Goal: Task Accomplishment & Management: Complete application form

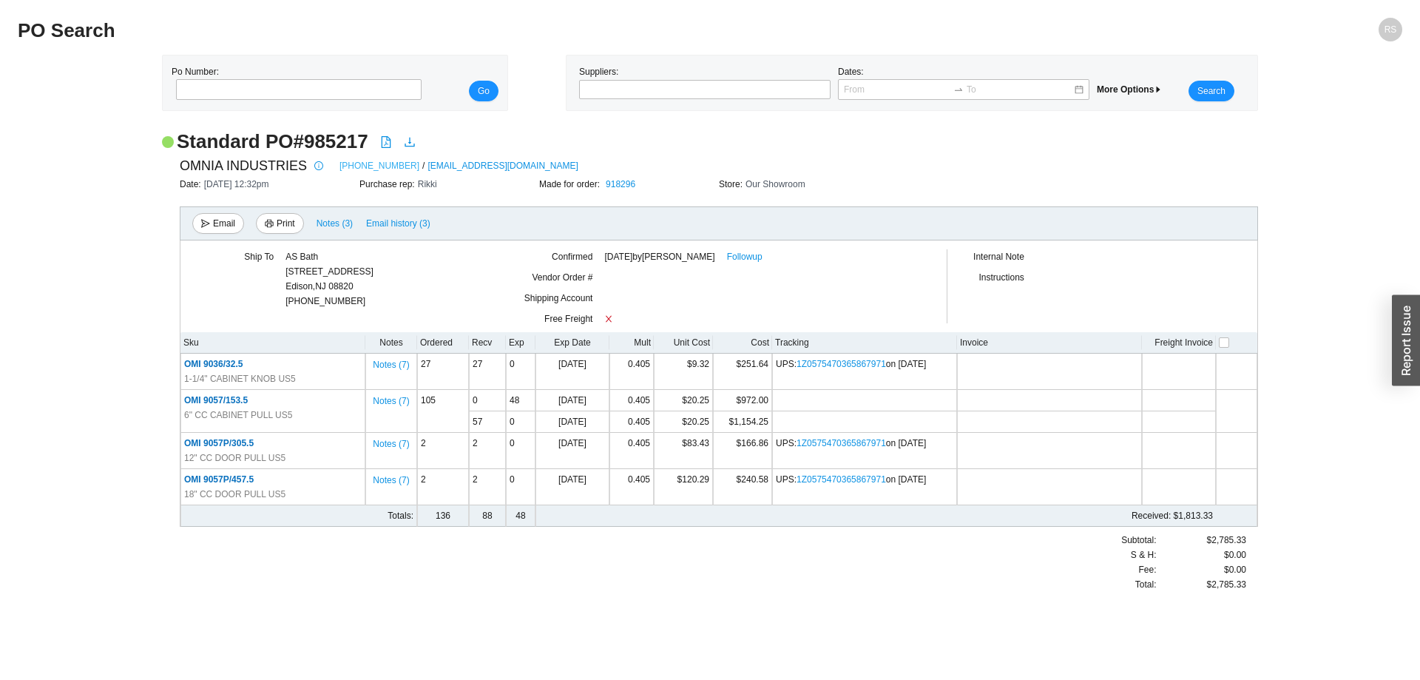
click at [339, 165] on link "[PHONE_NUMBER]" at bounding box center [379, 165] width 80 height 15
click at [754, 257] on link "Followup" at bounding box center [744, 256] width 35 height 15
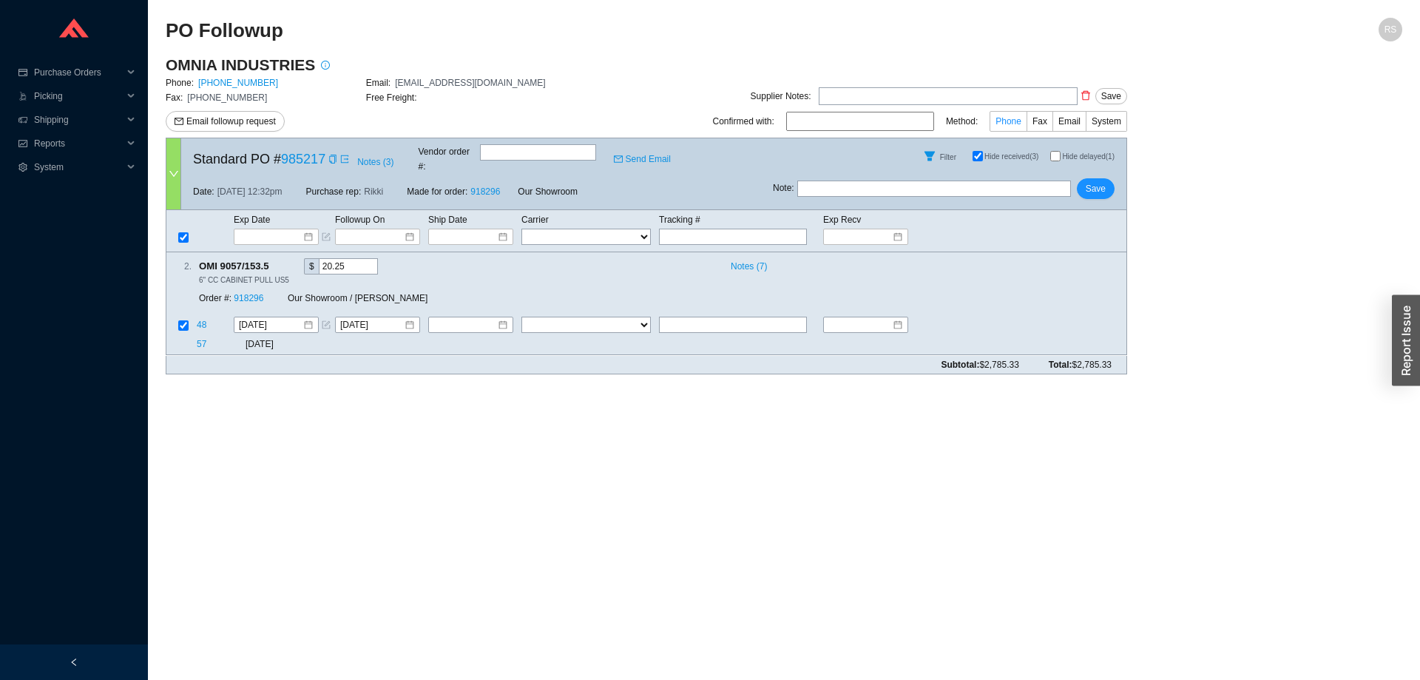
click at [1018, 123] on span "Phone" at bounding box center [1008, 121] width 26 height 10
click at [1027, 124] on input "Phone" at bounding box center [1027, 124] width 0 height 0
click at [281, 229] on input at bounding box center [271, 236] width 63 height 15
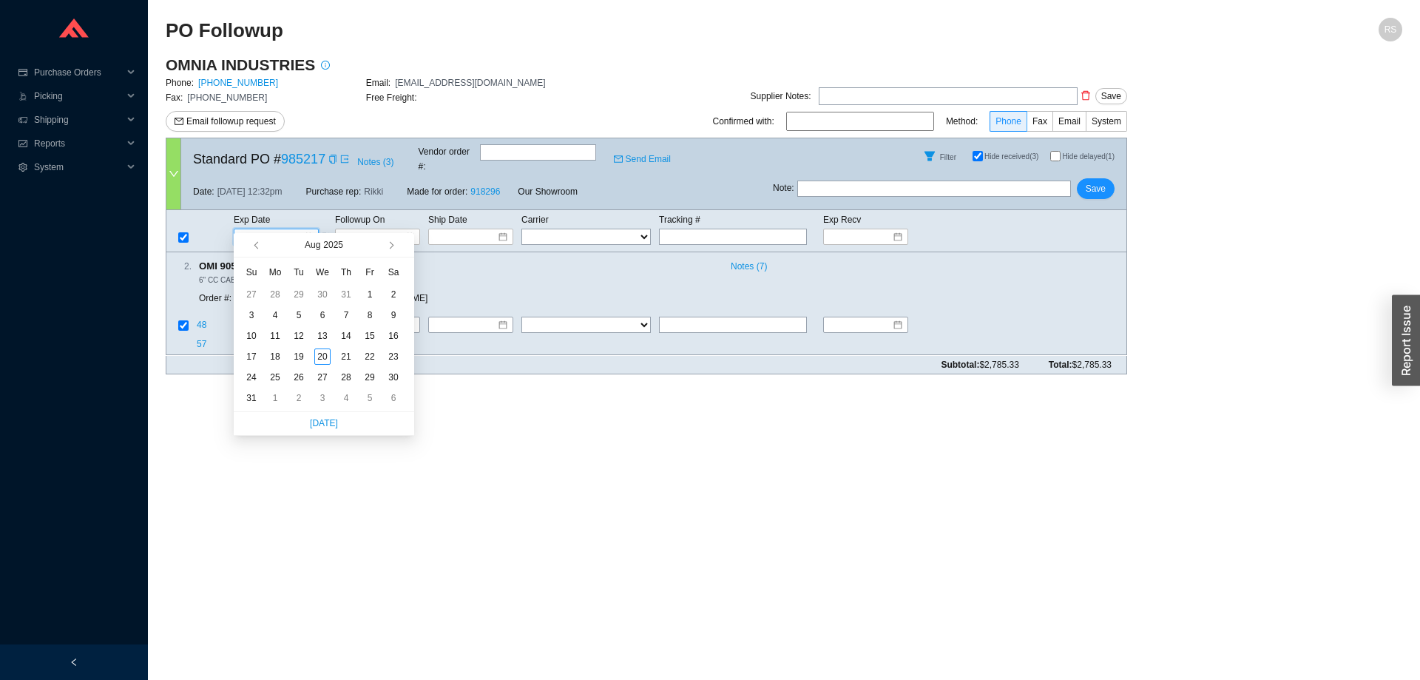
click at [693, 82] on div "OMNIA INDUSTRIES Phone: [PHONE_NUMBER] Email: [EMAIL_ADDRESS][DOMAIN_NAME] Fax:…" at bounding box center [646, 96] width 961 height 83
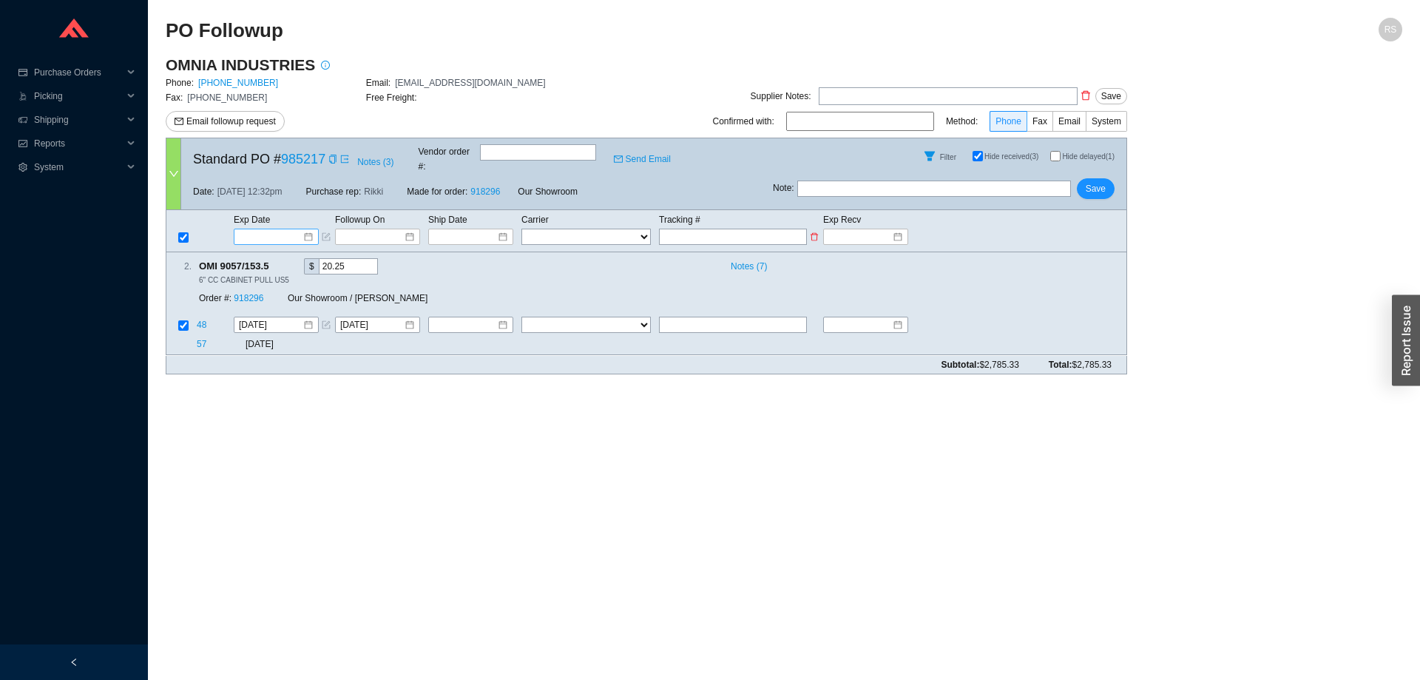
click at [264, 229] on input at bounding box center [271, 236] width 63 height 15
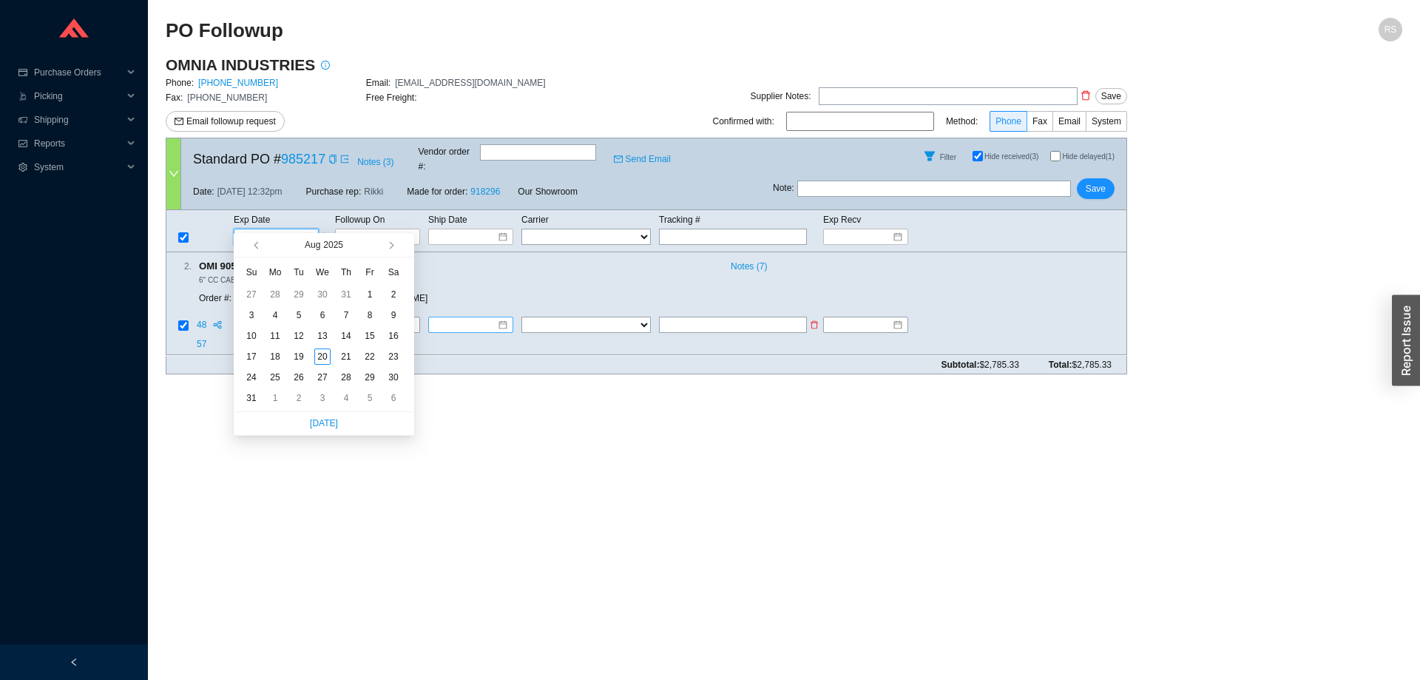
type input "[DATE]"
click at [575, 523] on main "PO Followup RS OMNIA INDUSTRIES Phone: [PHONE_NUMBER] Email: [EMAIL_ADDRESS][DO…" at bounding box center [784, 349] width 1237 height 662
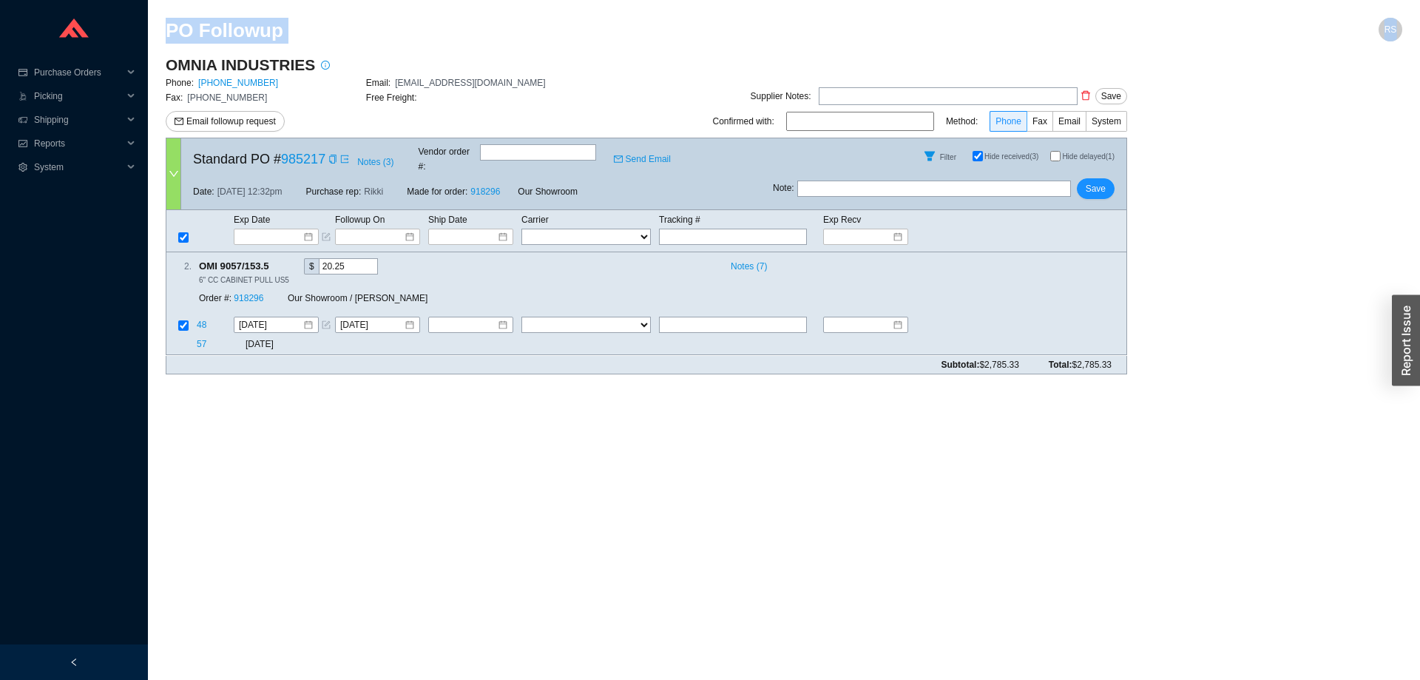
drag, startPoint x: 1120, startPoint y: 349, endPoint x: 167, endPoint y: 9, distance: 1011.5
click at [167, 9] on section "PO Followup RS OMNIA INDUSTRIES Phone: [PHONE_NUMBER] Email: [EMAIL_ADDRESS][DO…" at bounding box center [784, 340] width 1272 height 680
drag, startPoint x: 167, startPoint y: 9, endPoint x: 1112, endPoint y: 352, distance: 1004.8
click at [1112, 352] on section "PO Followup RS OMNIA INDUSTRIES Phone: [PHONE_NUMBER] Email: [EMAIL_ADDRESS][DO…" at bounding box center [784, 340] width 1272 height 680
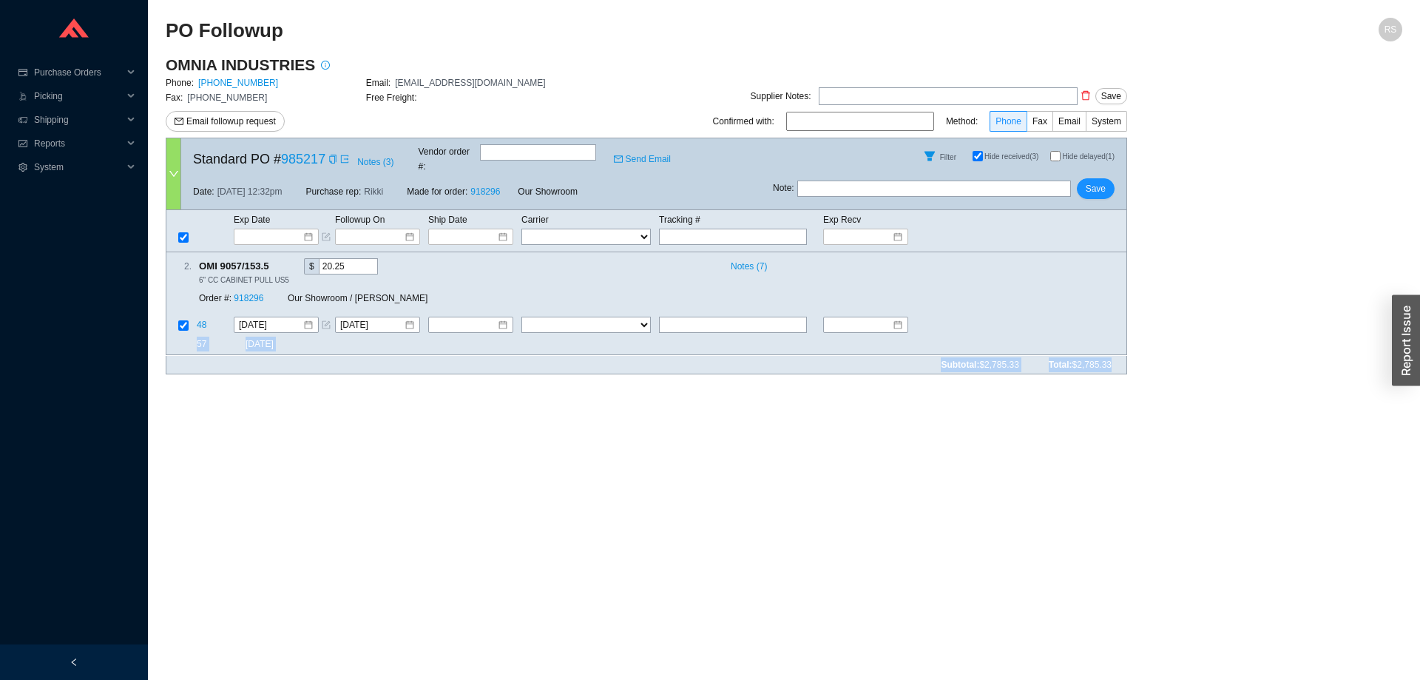
click at [1112, 356] on div "Subtotal: $2,785.33 Total: $2,785.33" at bounding box center [646, 365] width 961 height 18
drag, startPoint x: 200, startPoint y: 249, endPoint x: 1113, endPoint y: 354, distance: 918.7
click at [1113, 354] on form "Standard PO # 985217 Notes ( 3 ) Vendor order # : Send Email Filter Hide receiv…" at bounding box center [646, 256] width 961 height 236
click at [1113, 356] on div "Subtotal: $2,785.33 Total: $2,785.33" at bounding box center [646, 365] width 961 height 18
drag, startPoint x: 1113, startPoint y: 354, endPoint x: 1120, endPoint y: 346, distance: 10.5
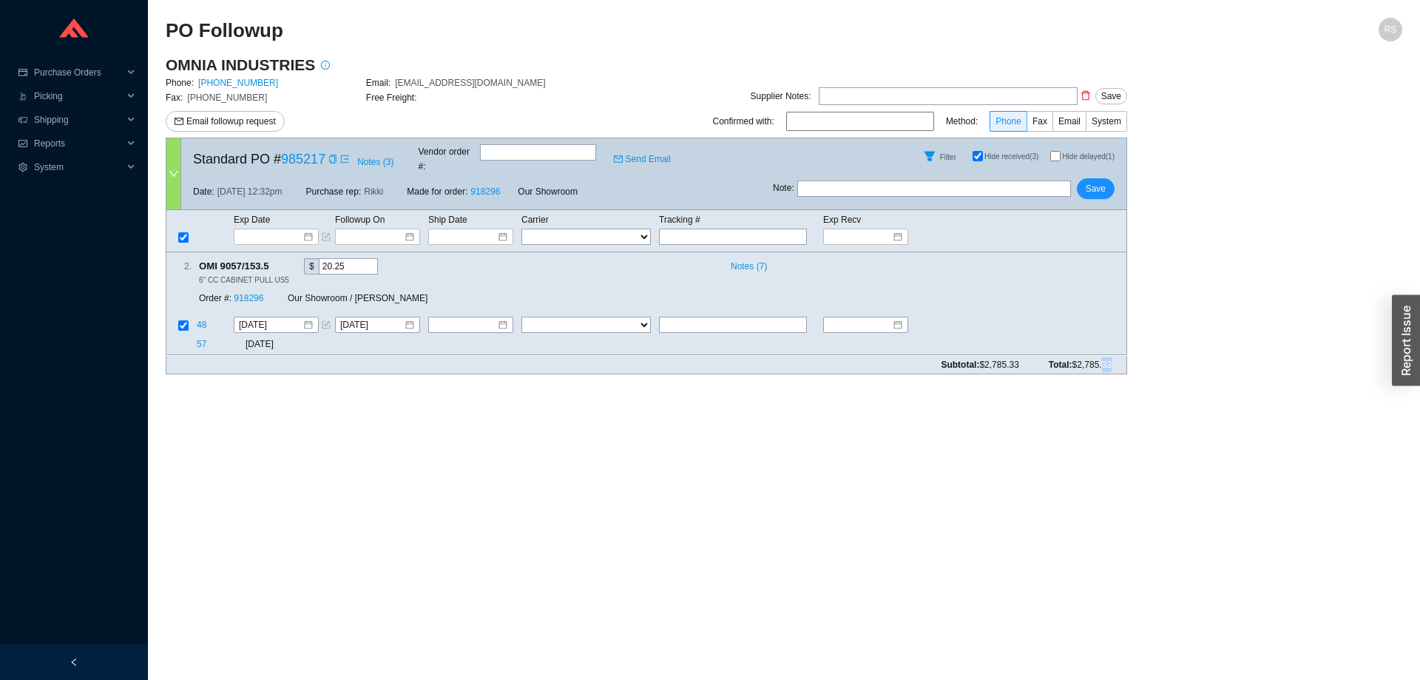
click at [1120, 356] on div "Subtotal: $2,785.33 Total: $2,785.33" at bounding box center [646, 365] width 961 height 18
drag, startPoint x: 1120, startPoint y: 346, endPoint x: 1081, endPoint y: 356, distance: 40.4
click at [1081, 356] on div "Subtotal: $2,785.33 Total: $2,785.33" at bounding box center [646, 365] width 961 height 18
click at [1081, 359] on span "$2,785.33" at bounding box center [1091, 364] width 39 height 10
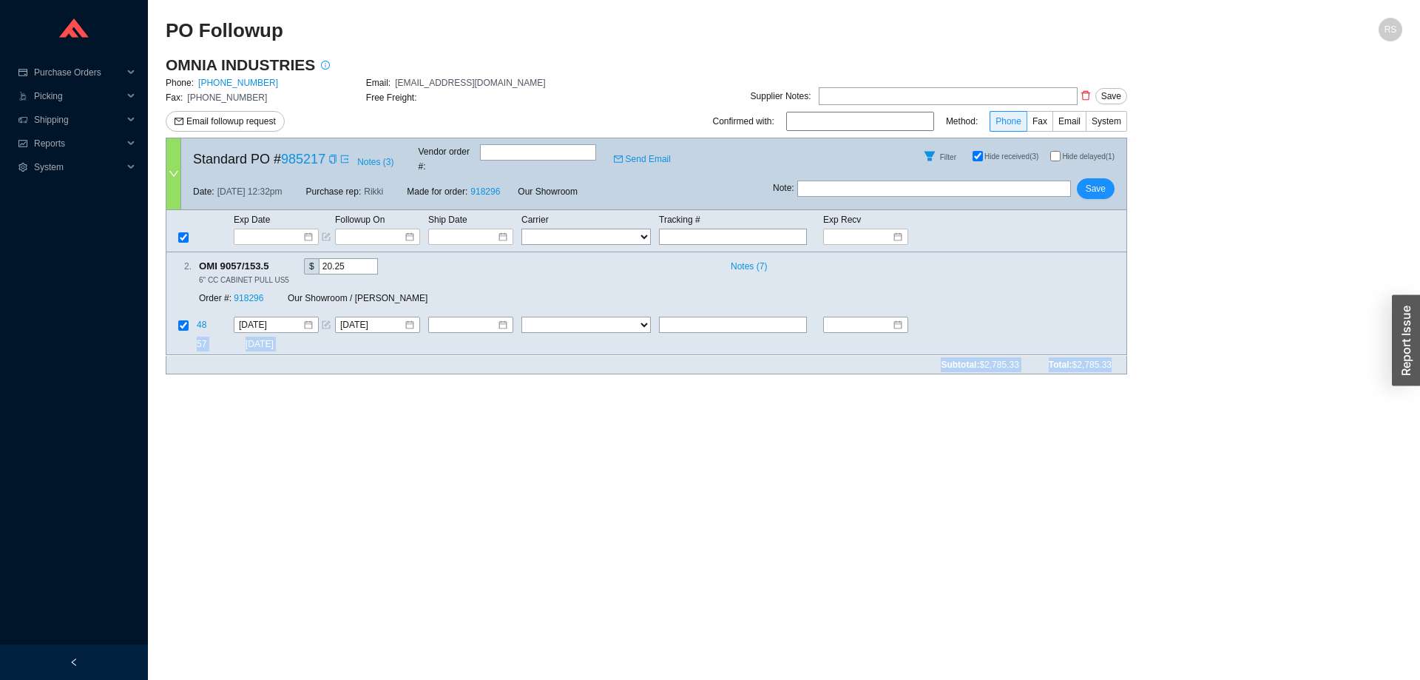
drag, startPoint x: 183, startPoint y: 40, endPoint x: 1127, endPoint y: 385, distance: 1004.7
click at [1127, 385] on section "PO Followup RS OMNIA INDUSTRIES Phone: [PHONE_NUMBER] Email: [EMAIL_ADDRESS][DO…" at bounding box center [784, 340] width 1272 height 680
click at [1127, 385] on main "PO Followup RS OMNIA INDUSTRIES Phone: [PHONE_NUMBER] Email: [EMAIL_ADDRESS][DO…" at bounding box center [784, 349] width 1237 height 662
click at [285, 318] on input "[DATE]" at bounding box center [271, 325] width 64 height 15
drag, startPoint x: 237, startPoint y: 209, endPoint x: 296, endPoint y: 209, distance: 59.2
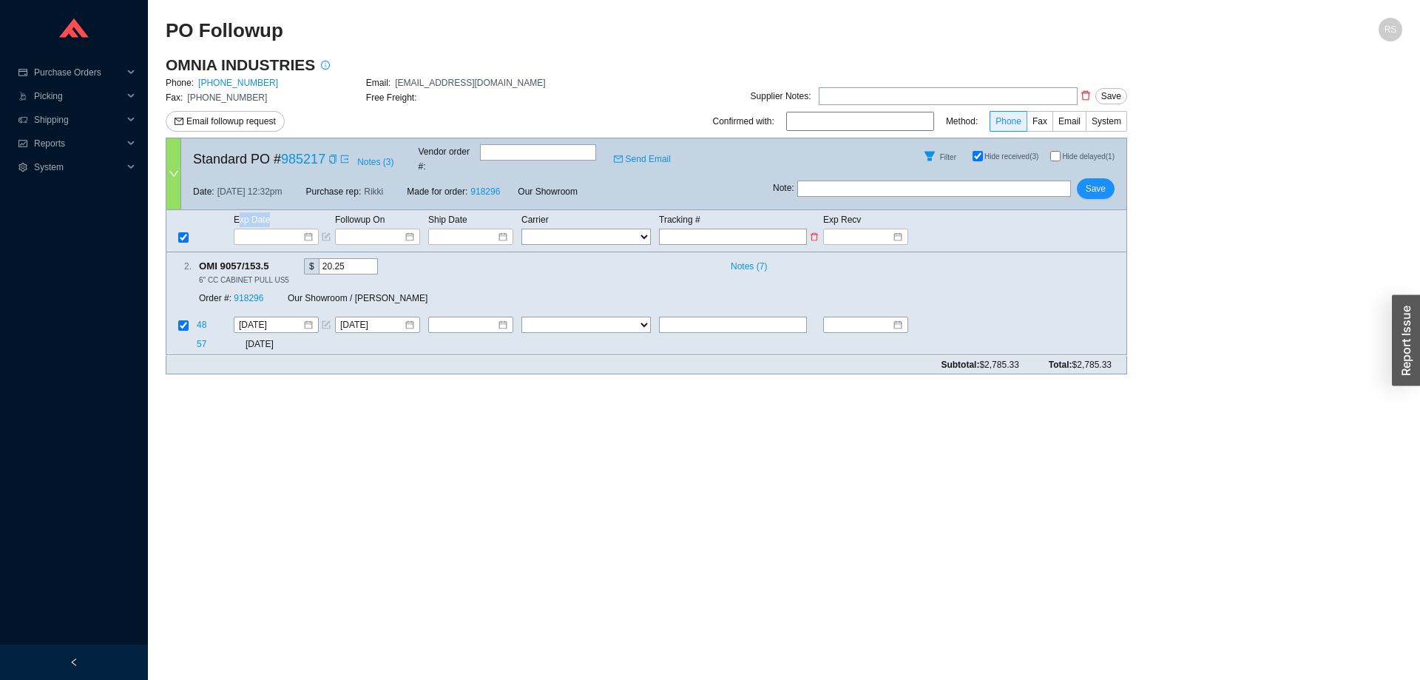
click at [296, 212] on td "Exp Date" at bounding box center [283, 220] width 101 height 16
click at [392, 318] on input "[DATE]" at bounding box center [372, 325] width 64 height 15
drag, startPoint x: 236, startPoint y: 208, endPoint x: 262, endPoint y: 213, distance: 26.4
click at [262, 213] on td "Exp Date" at bounding box center [283, 220] width 101 height 16
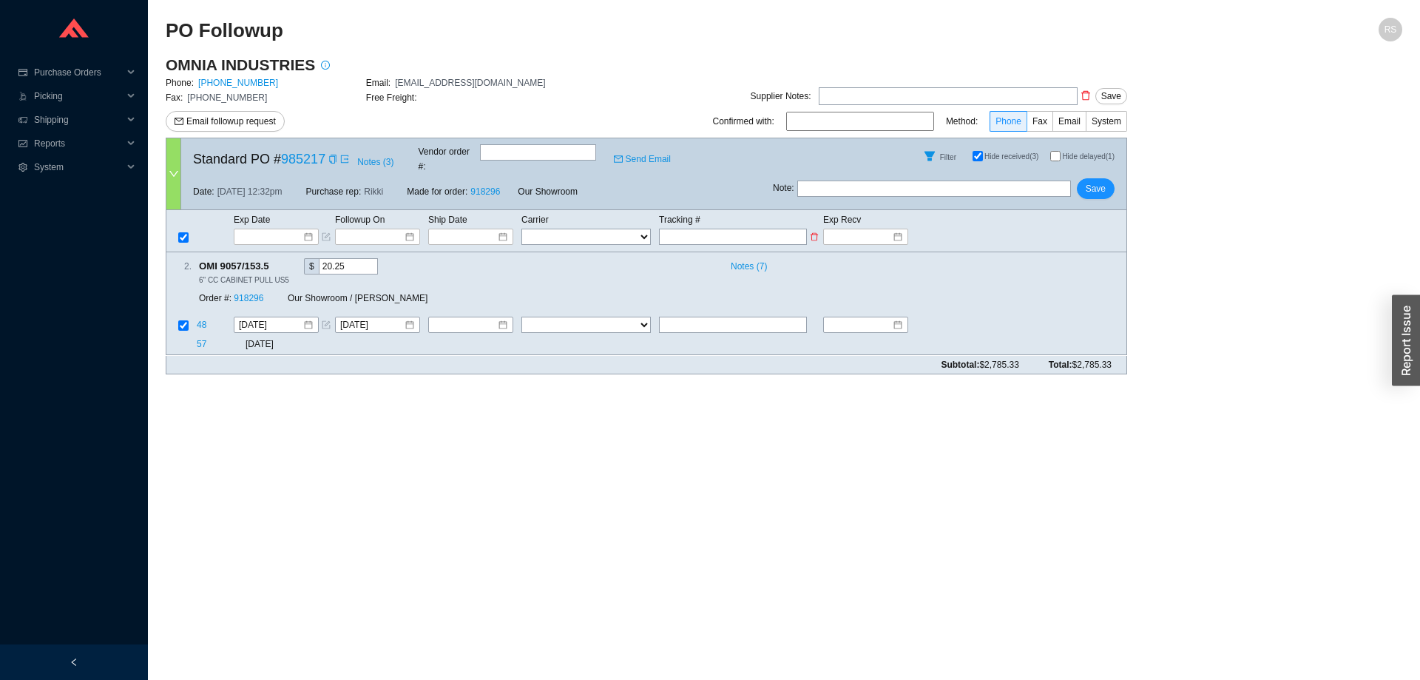
click at [262, 213] on td "Exp Date" at bounding box center [283, 220] width 101 height 16
